Goal: Find specific page/section: Find specific page/section

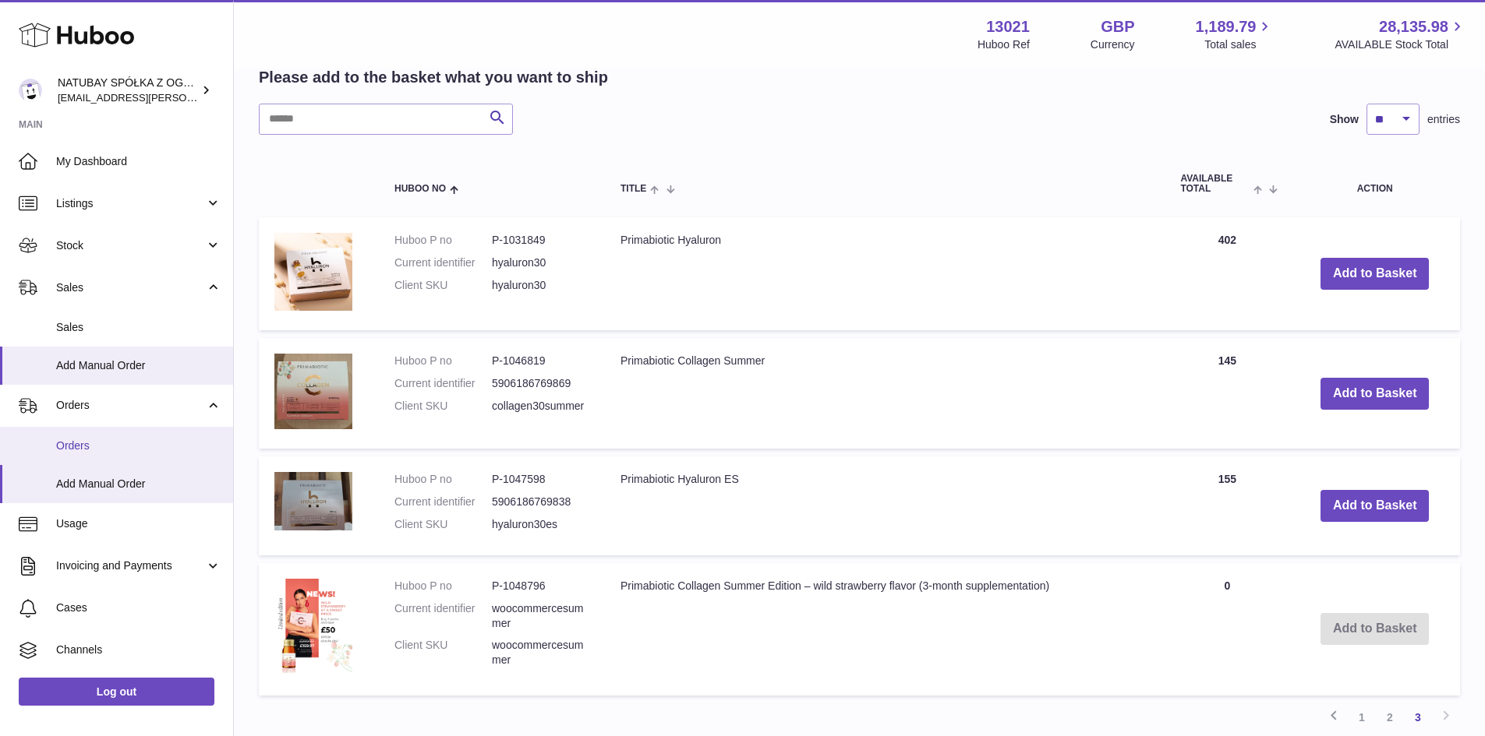
click at [136, 449] on span "Orders" at bounding box center [138, 446] width 165 height 15
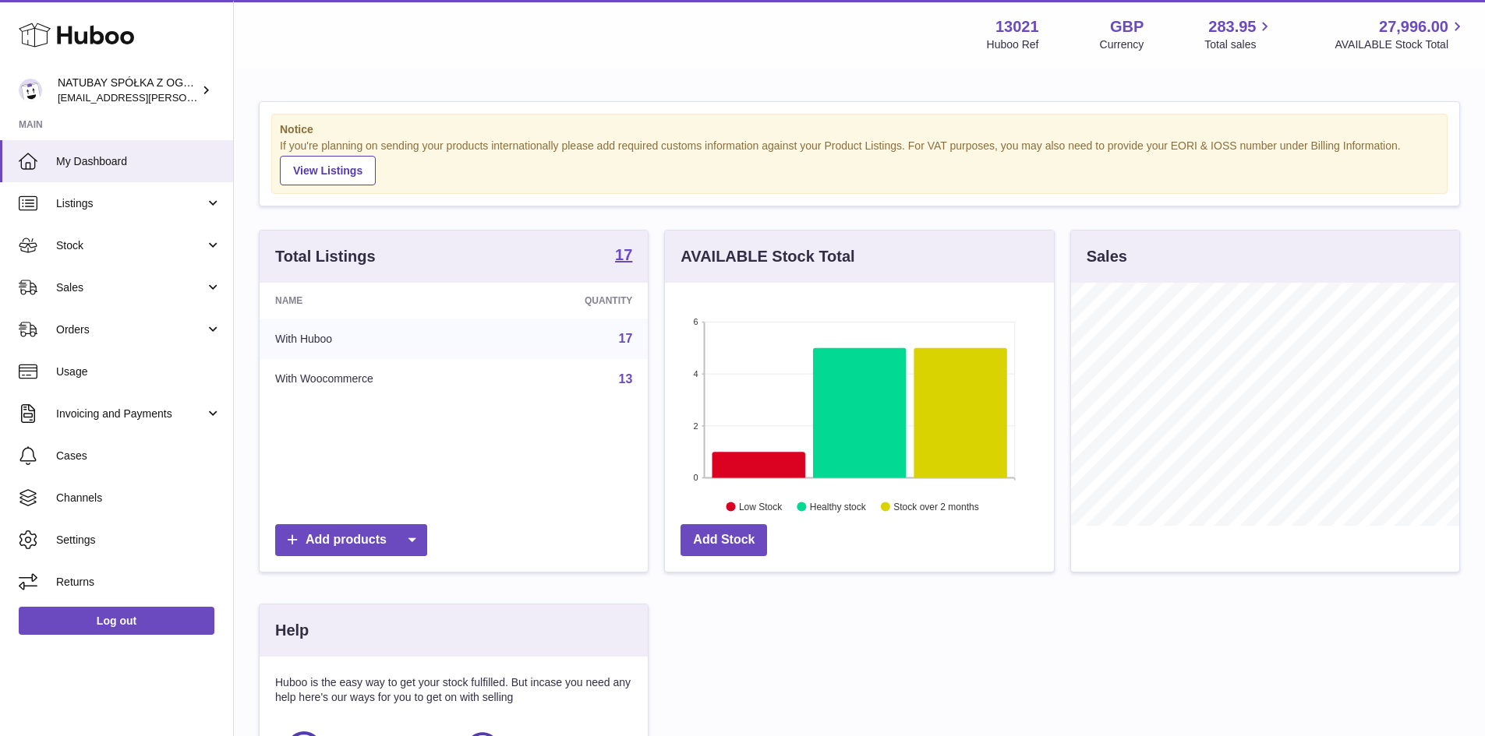
scroll to position [243, 389]
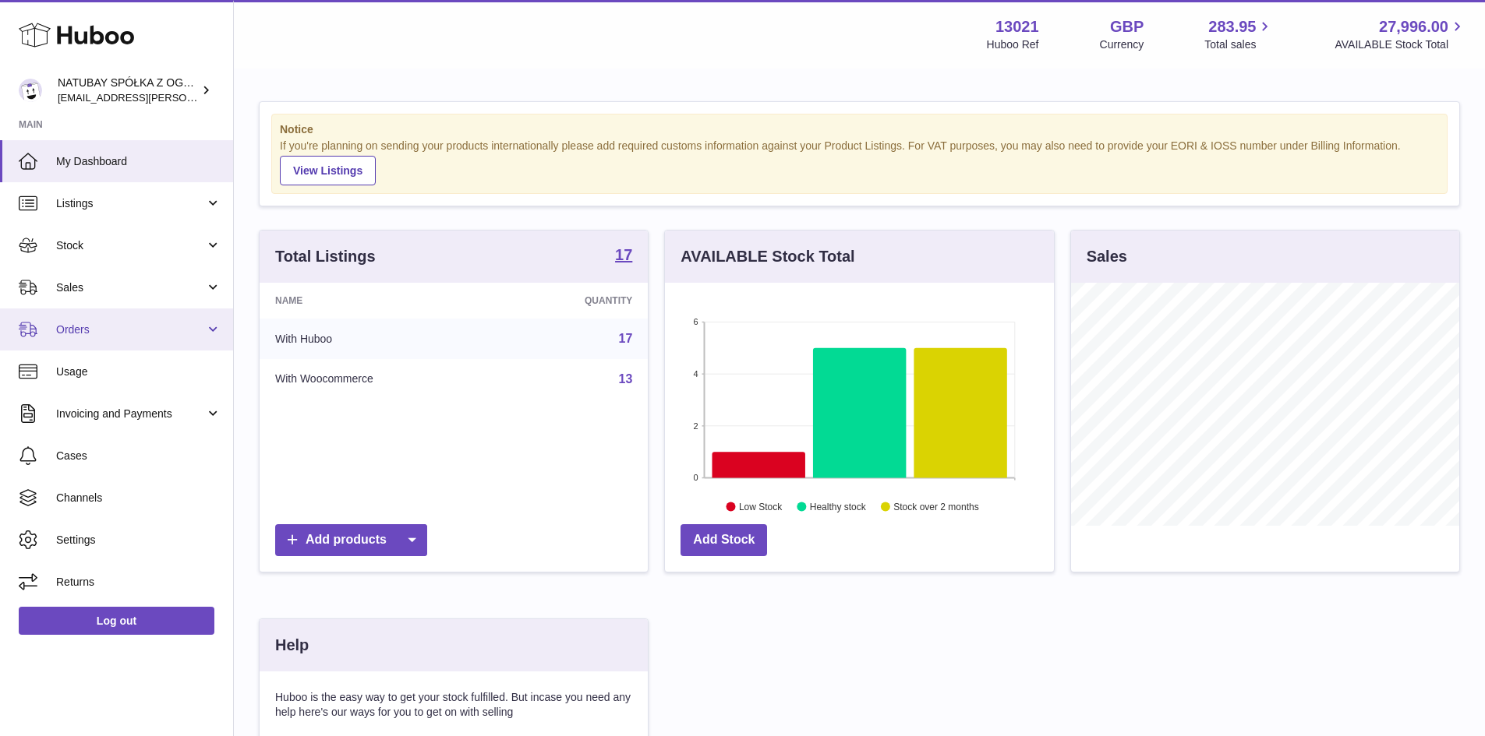
click at [128, 346] on link "Orders" at bounding box center [116, 330] width 233 height 42
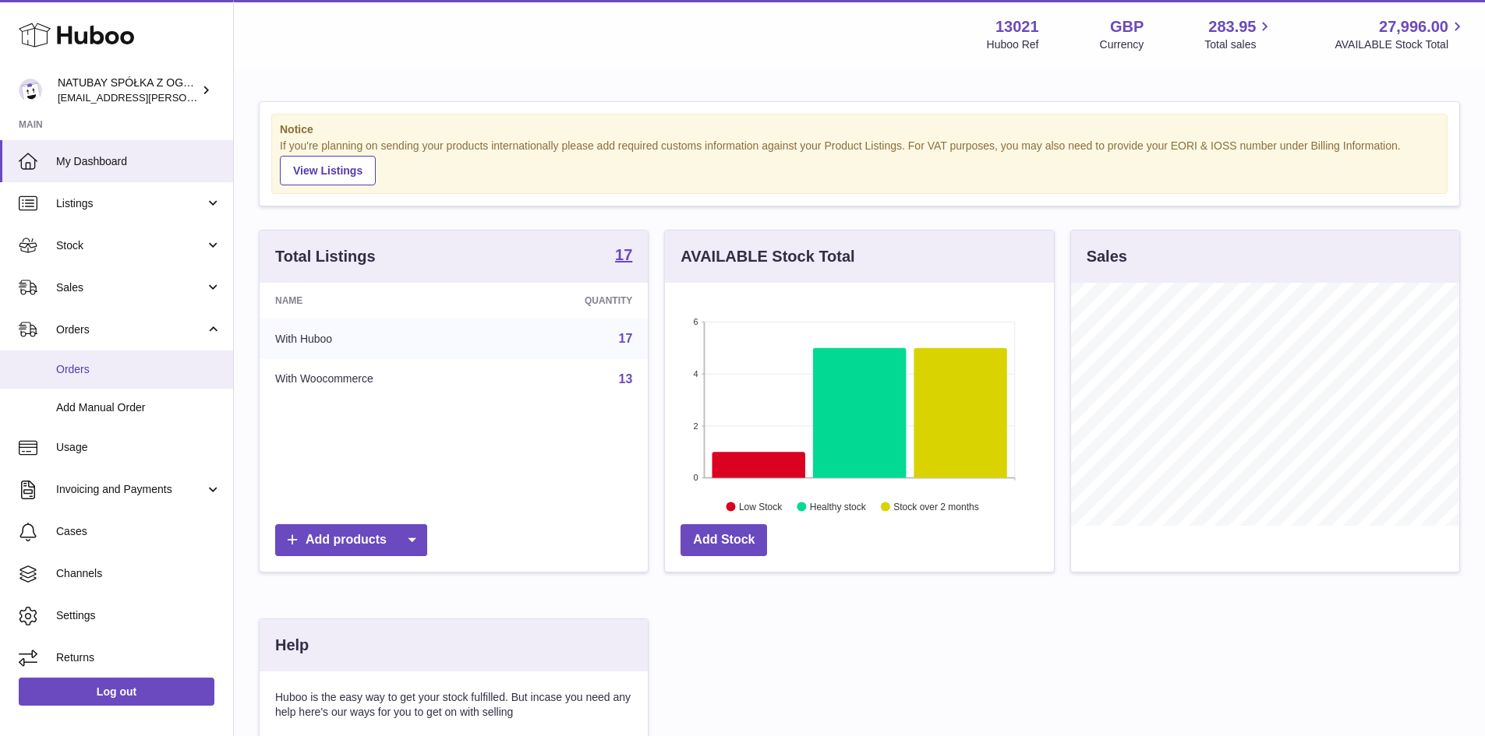
click at [126, 378] on link "Orders" at bounding box center [116, 370] width 233 height 38
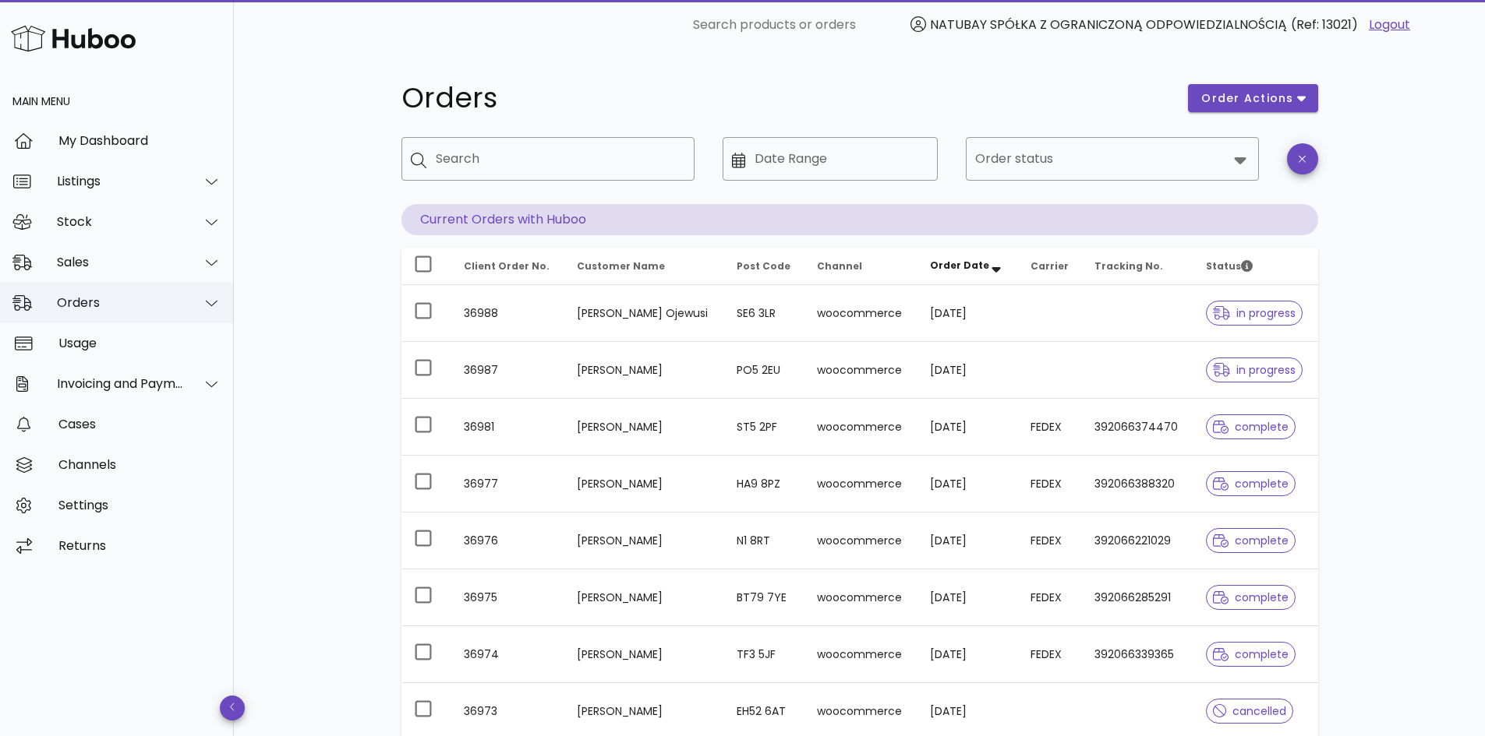
click at [98, 302] on div "Orders" at bounding box center [120, 302] width 127 height 15
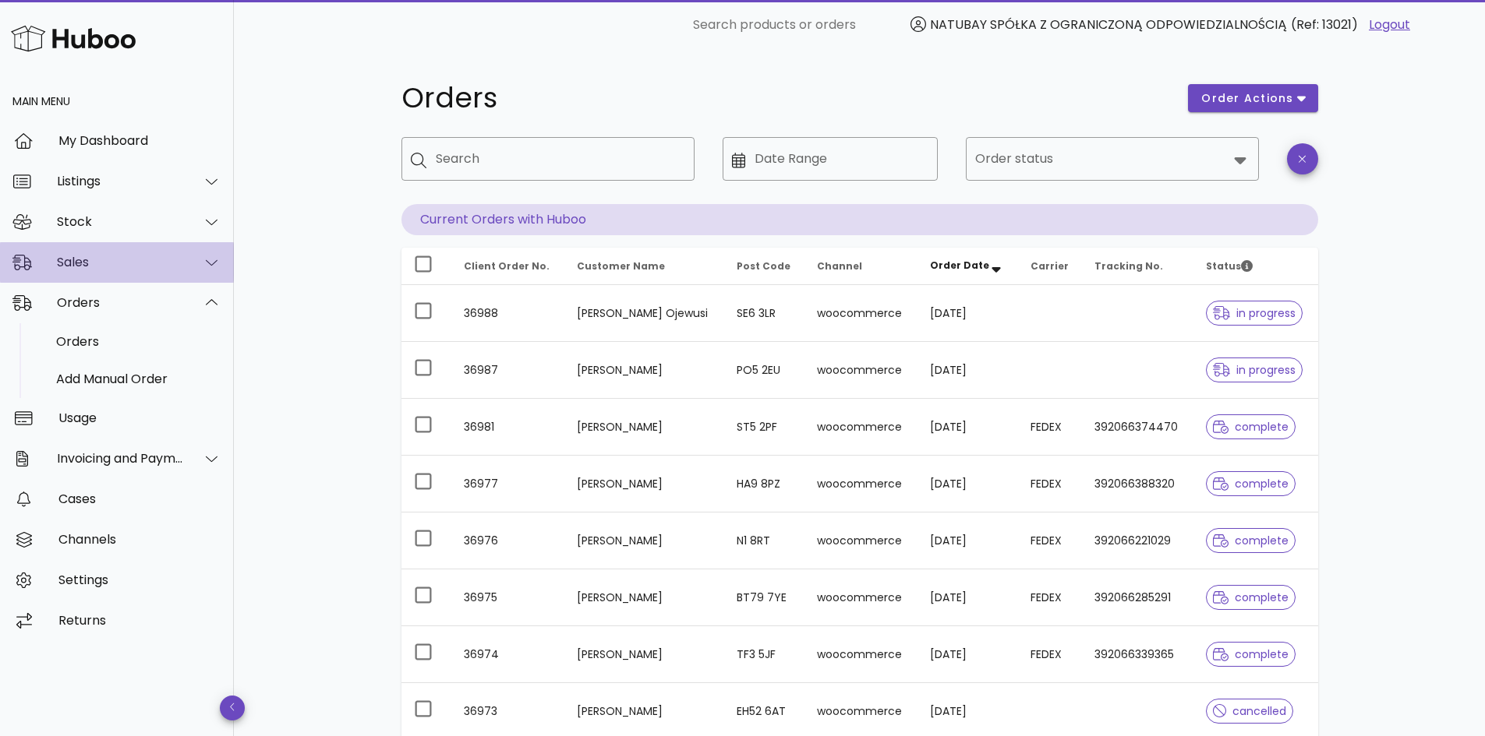
click at [110, 260] on div "Sales" at bounding box center [120, 262] width 127 height 15
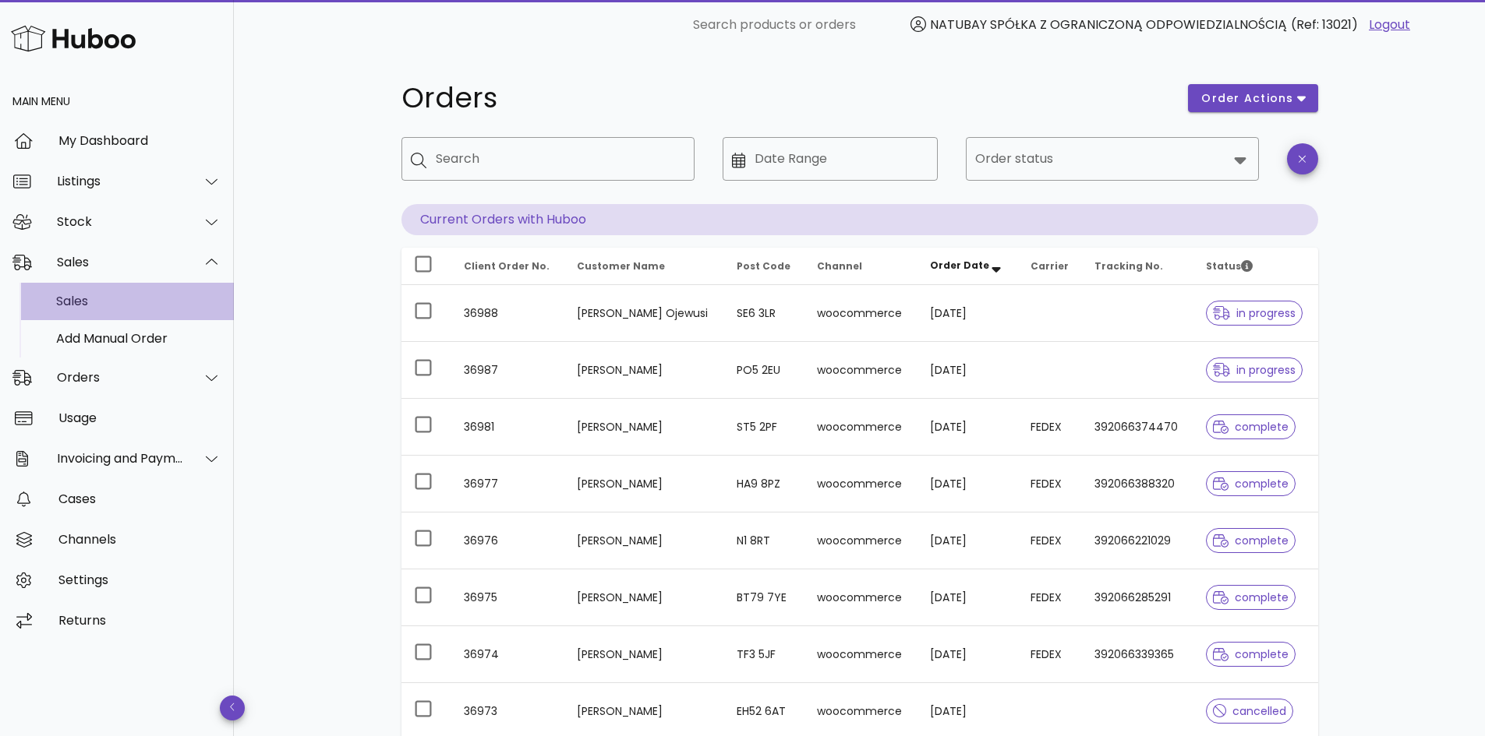
click at [129, 307] on div "Sales" at bounding box center [138, 301] width 165 height 15
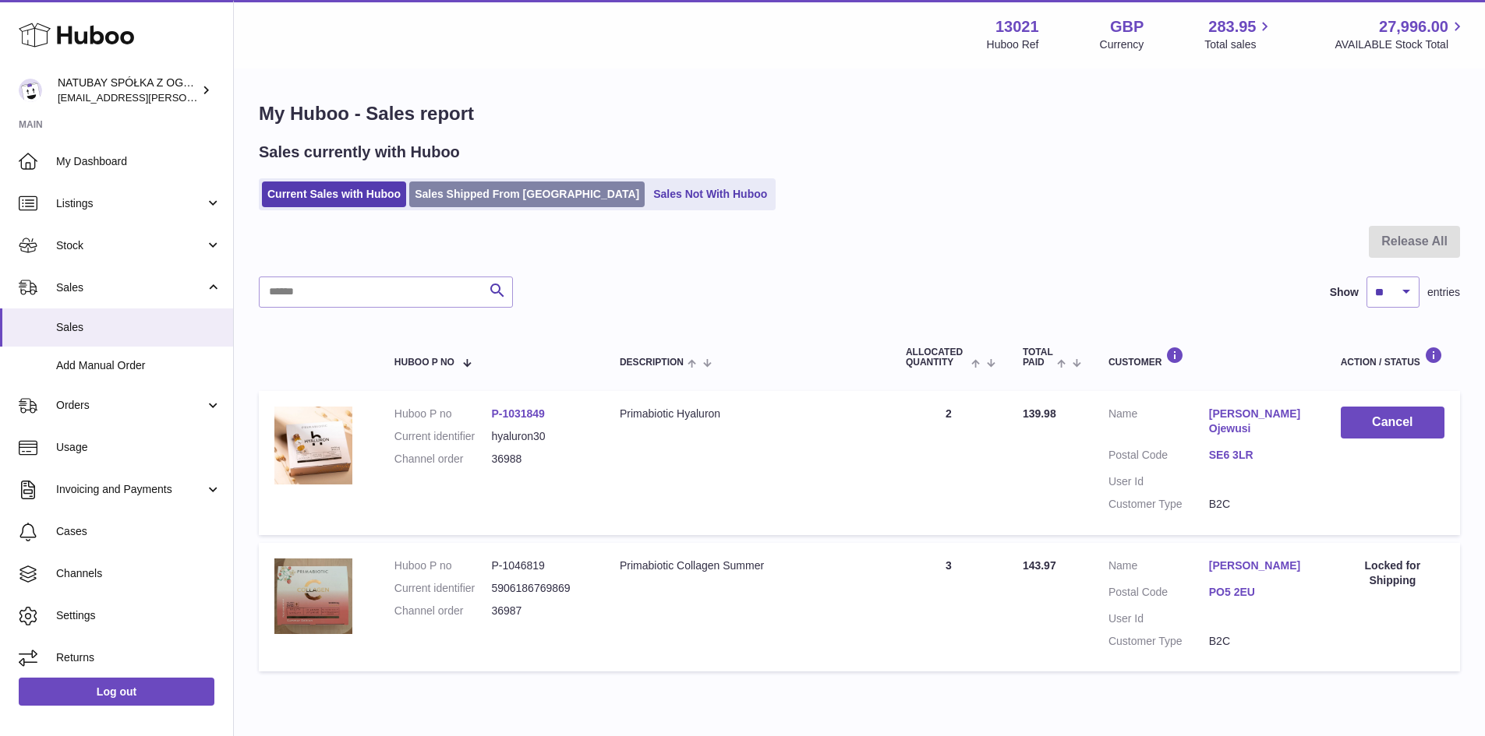
click at [505, 189] on link "Sales Shipped From Huboo" at bounding box center [526, 195] width 235 height 26
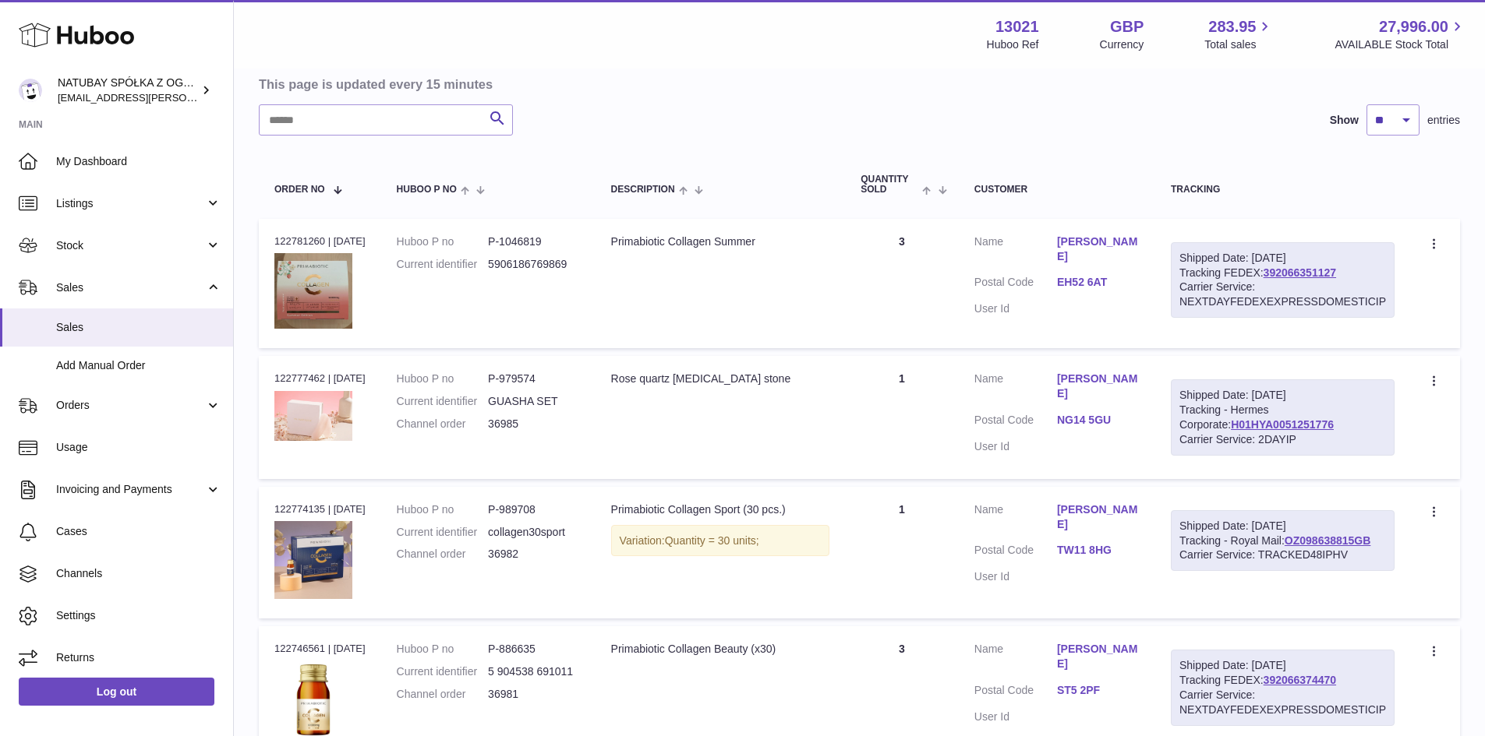
scroll to position [156, 0]
